Goal: Communication & Community: Connect with others

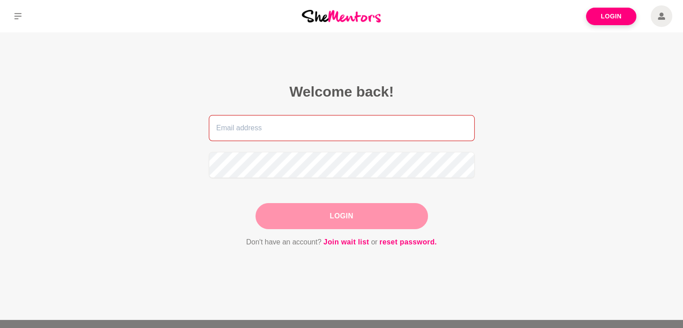
click at [284, 135] on input "email" at bounding box center [342, 128] width 266 height 26
type input "[EMAIL_ADDRESS][DOMAIN_NAME]"
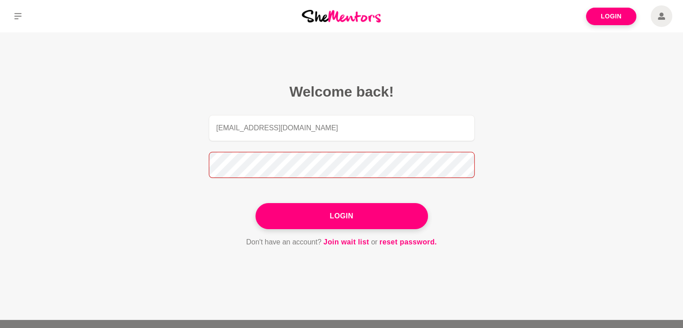
click at [255, 203] on button "Login" at bounding box center [341, 216] width 172 height 26
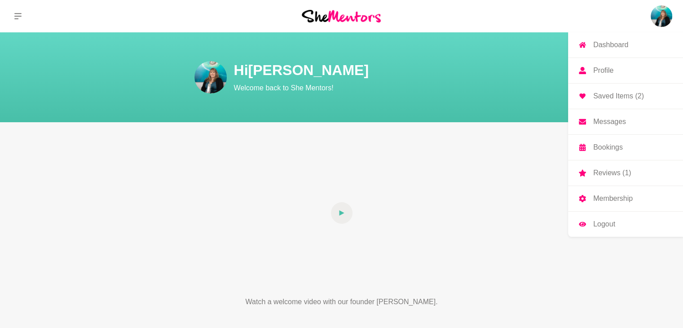
click at [660, 21] on img at bounding box center [662, 16] width 22 height 22
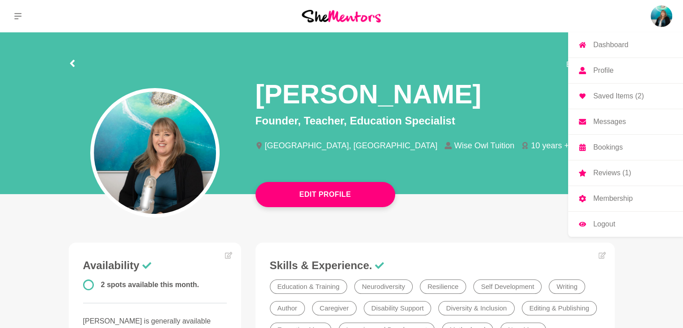
drag, startPoint x: 627, startPoint y: 126, endPoint x: 616, endPoint y: 123, distance: 11.8
click at [616, 123] on p "Messages" at bounding box center [609, 121] width 33 height 7
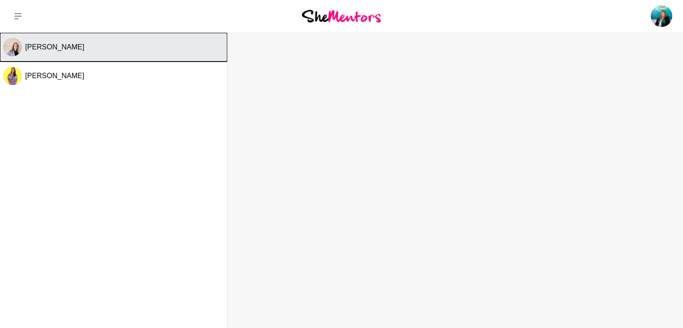
click at [43, 49] on span "[PERSON_NAME]" at bounding box center [54, 47] width 59 height 8
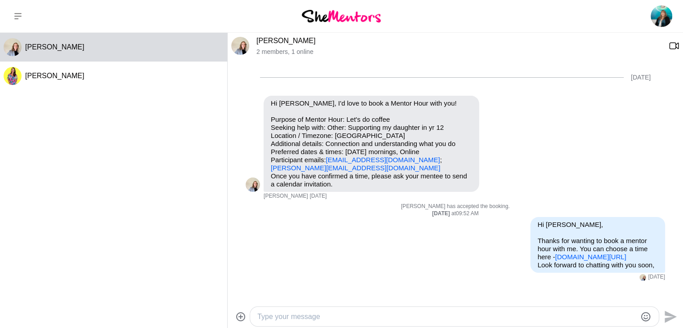
click at [324, 317] on textarea "Type your message" at bounding box center [446, 316] width 379 height 11
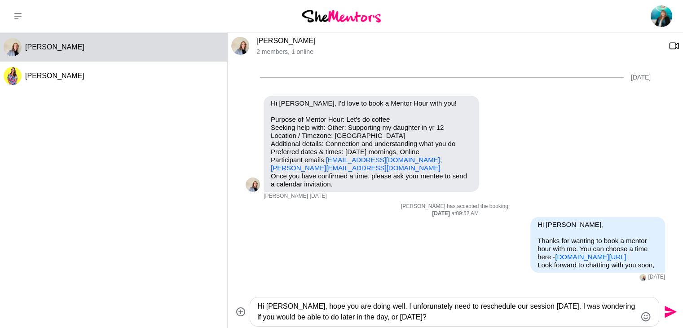
click at [395, 307] on textarea "Hi [PERSON_NAME], hope you are doing well. I unforunately need to reschedule ou…" at bounding box center [446, 312] width 379 height 22
click at [550, 308] on textarea "Hi [PERSON_NAME], hope you are doing well. I unfortunately need to reschedule o…" at bounding box center [446, 312] width 379 height 22
click at [632, 317] on textarea "Hi [PERSON_NAME], hope you are doing well. I unfortunately need to reschedule o…" at bounding box center [446, 312] width 379 height 22
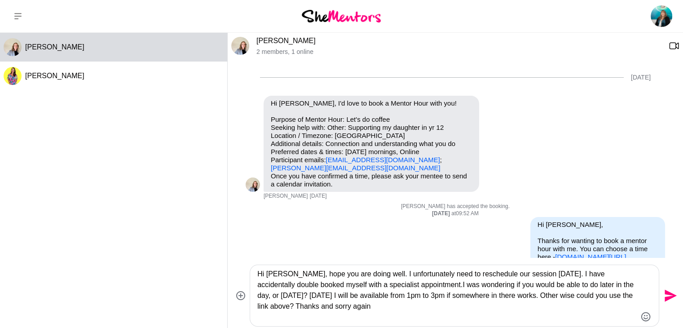
type textarea "Hi [PERSON_NAME], hope you are doing well. I unfortunately need to reschedule o…"
click at [677, 295] on button "Send" at bounding box center [669, 296] width 20 height 20
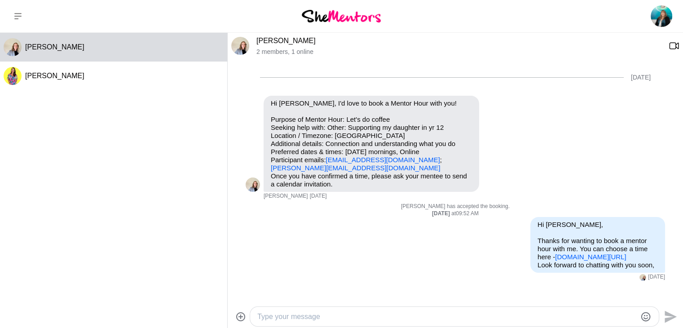
scroll to position [89, 0]
